Goal: Understand process/instructions: Learn how to perform a task or action

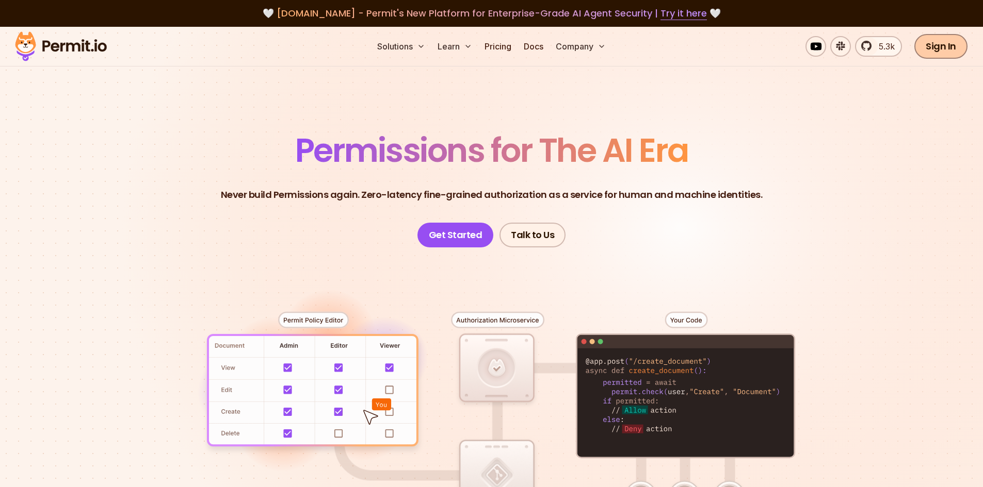
click at [943, 46] on link "Sign In" at bounding box center [940, 46] width 53 height 25
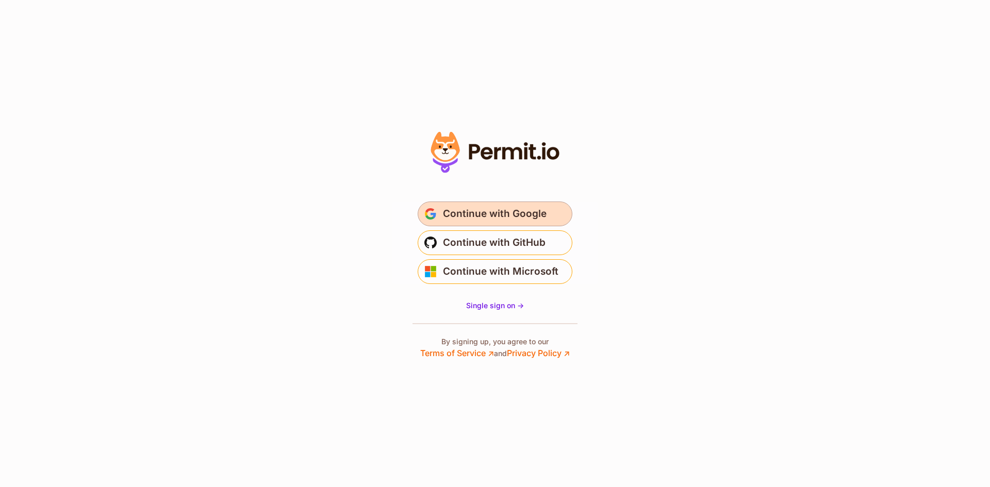
click at [467, 215] on span "Continue with Google" at bounding box center [495, 214] width 104 height 17
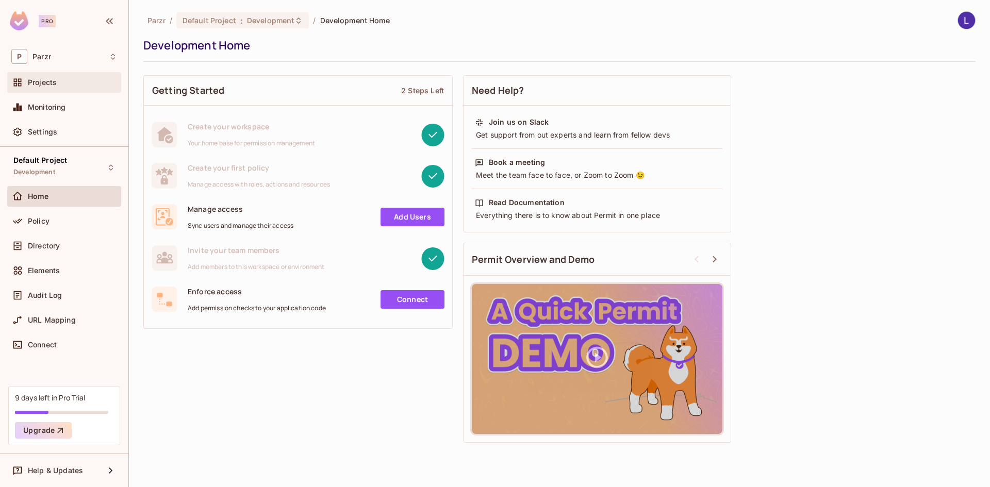
click at [60, 89] on div "Projects" at bounding box center [64, 82] width 114 height 21
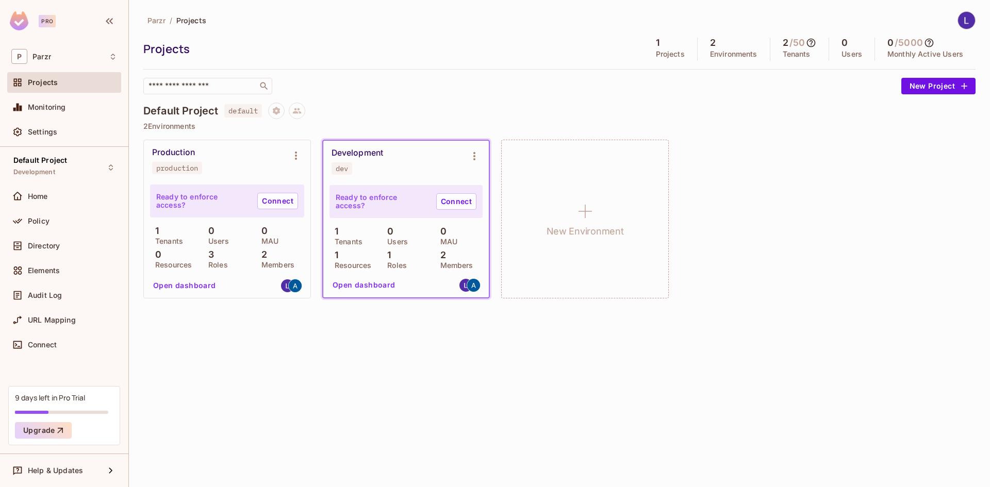
click at [356, 344] on div "Parzr / Projects Projects 1 Projects 2 Environments 2 / 50 Tenants 0 Users 0 / …" at bounding box center [559, 243] width 861 height 487
click at [449, 204] on link "Connect" at bounding box center [456, 201] width 40 height 17
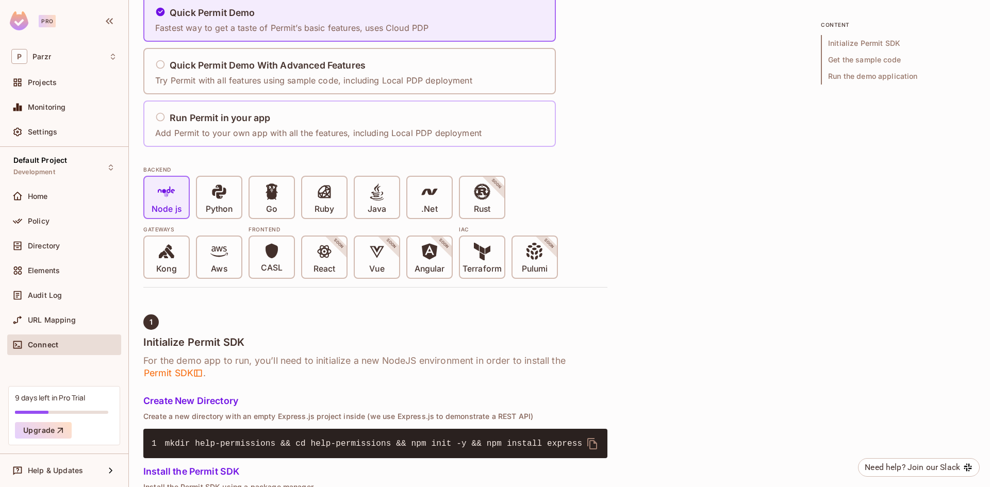
scroll to position [103, 0]
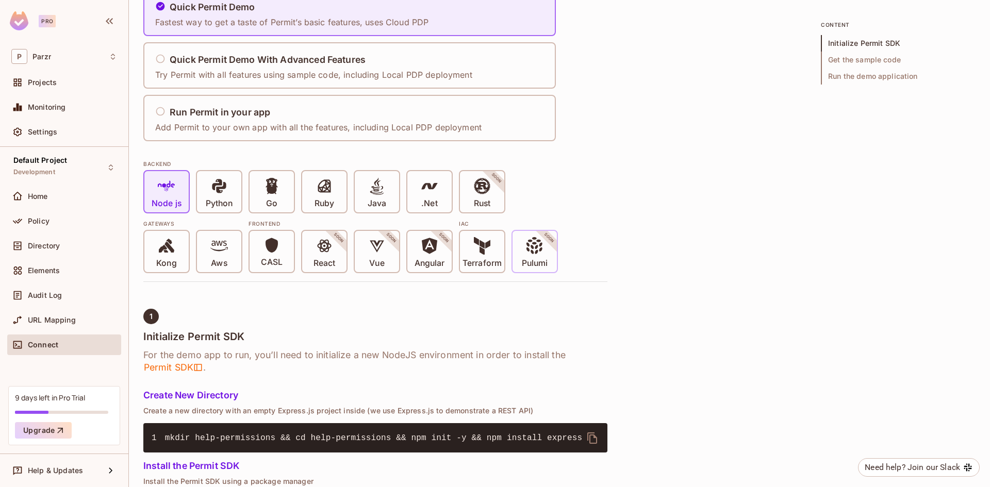
click at [524, 246] on span "Pulumi" at bounding box center [535, 252] width 26 height 31
drag, startPoint x: 671, startPoint y: 149, endPoint x: 658, endPoint y: 168, distance: 23.5
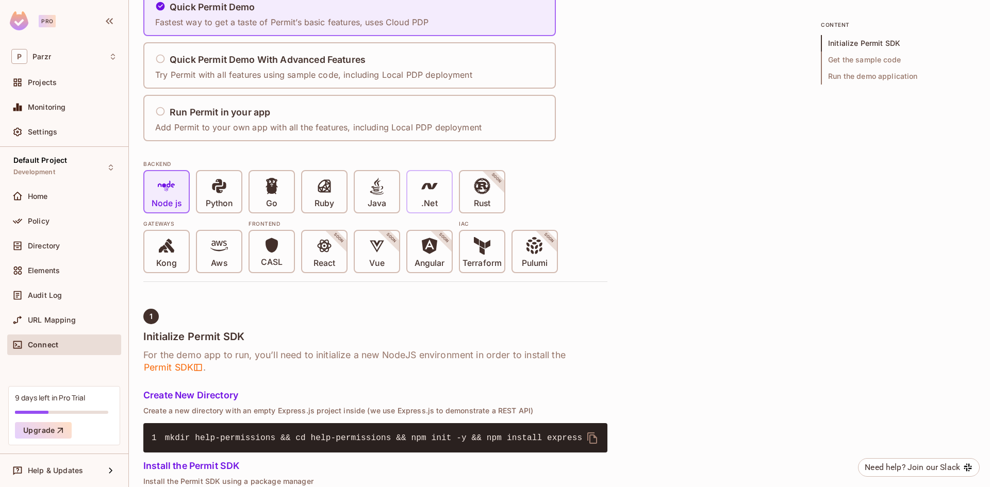
click at [418, 190] on div ".Net" at bounding box center [429, 191] width 44 height 41
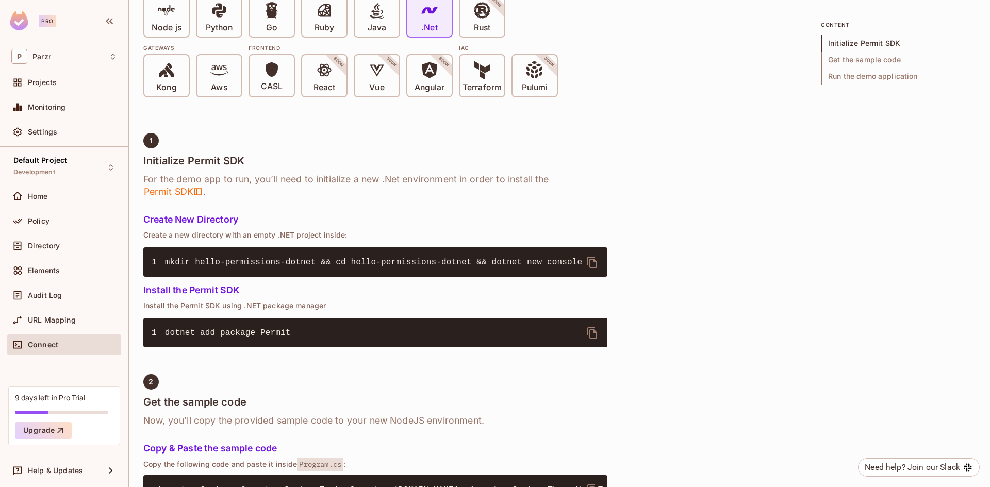
scroll to position [258, 0]
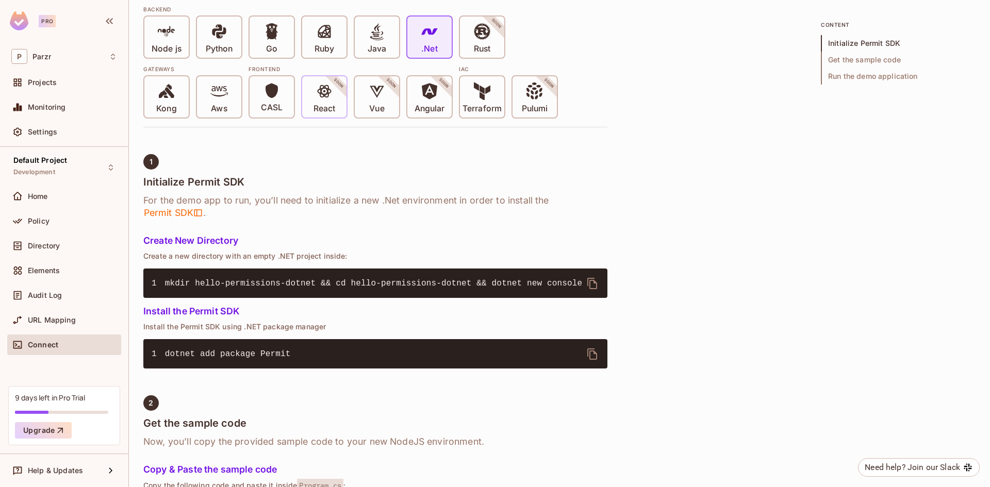
click at [327, 102] on span at bounding box center [325, 93] width 18 height 21
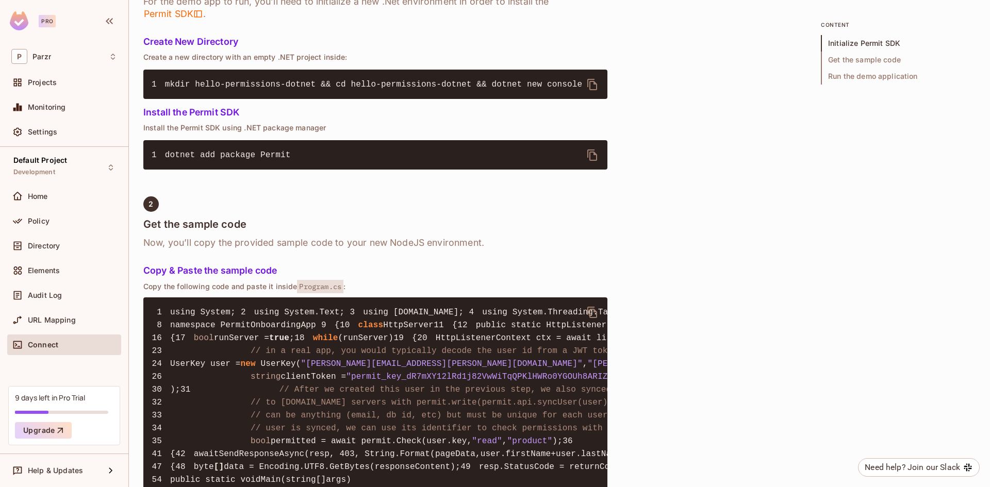
scroll to position [0, 0]
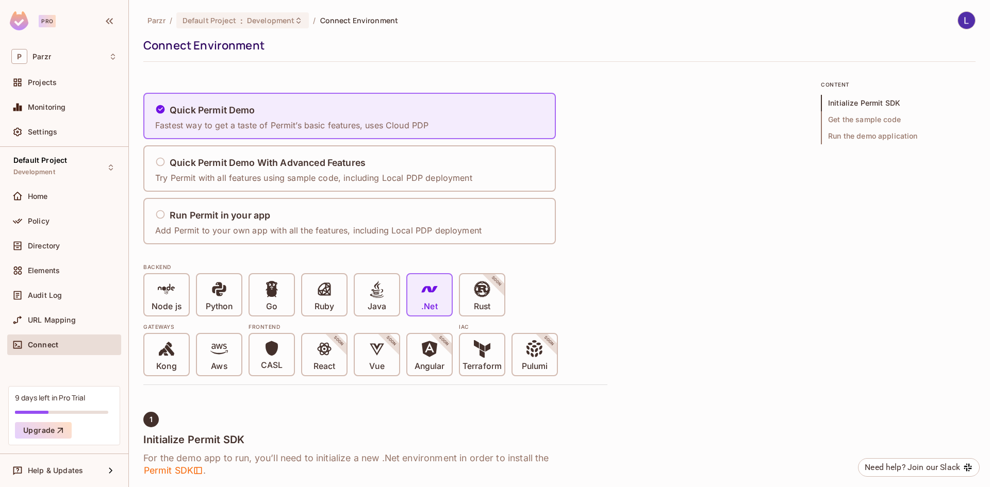
drag, startPoint x: 736, startPoint y: 227, endPoint x: 558, endPoint y: 151, distance: 193.4
click at [328, 177] on p "Try Permit with all features using sample code, including Local PDP deployment" at bounding box center [313, 177] width 317 height 11
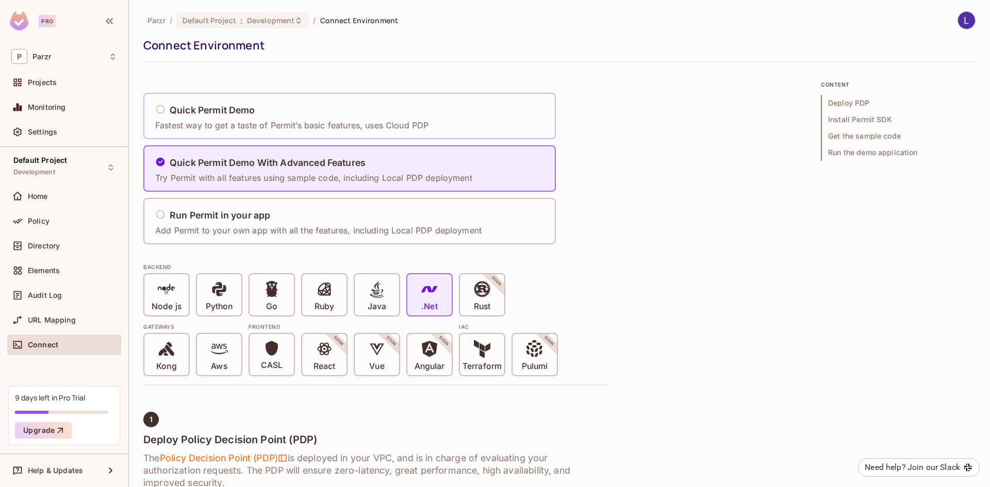
click at [327, 121] on p "Fastest way to get a taste of Permit’s basic features, uses Cloud PDP" at bounding box center [291, 125] width 273 height 11
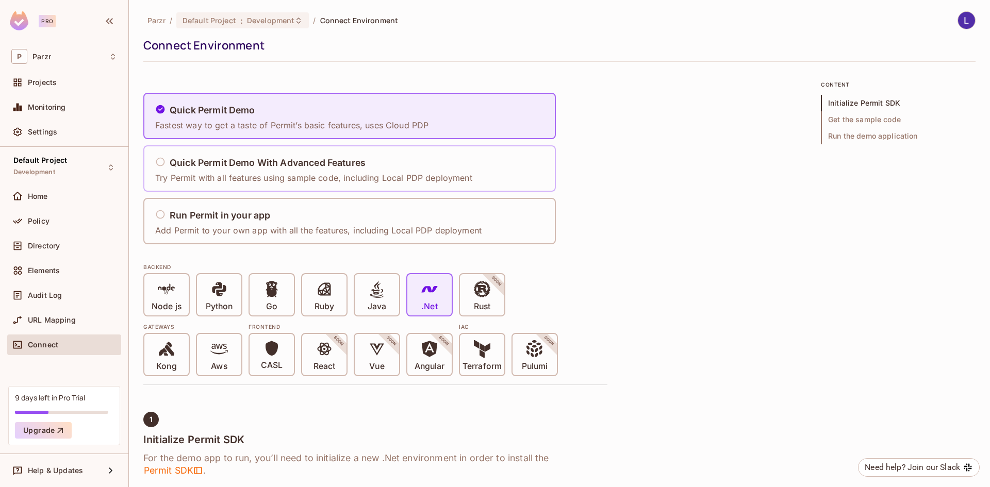
click at [326, 163] on h5 "Quick Permit Demo With Advanced Features" at bounding box center [268, 163] width 196 height 10
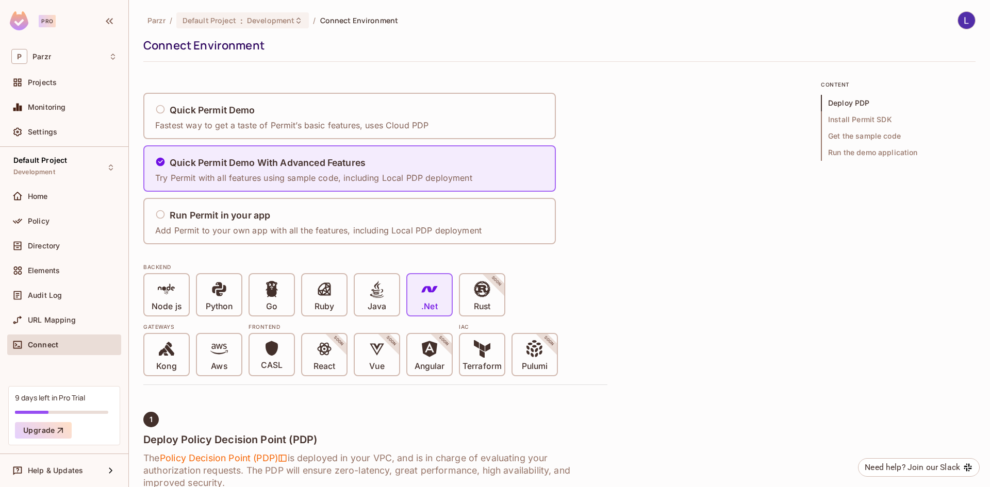
drag, startPoint x: 640, startPoint y: 316, endPoint x: 640, endPoint y: 150, distance: 165.6
click at [200, 121] on p "Fastest way to get a taste of Permit’s basic features, uses Cloud PDP" at bounding box center [291, 125] width 273 height 11
